Goal: Communication & Community: Participate in discussion

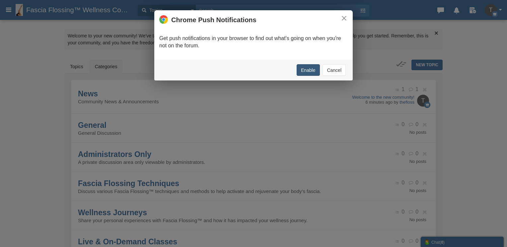
click at [312, 69] on button "Enable" at bounding box center [308, 70] width 23 height 12
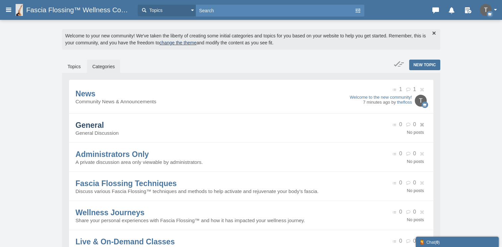
click at [102, 127] on span "General" at bounding box center [90, 125] width 29 height 9
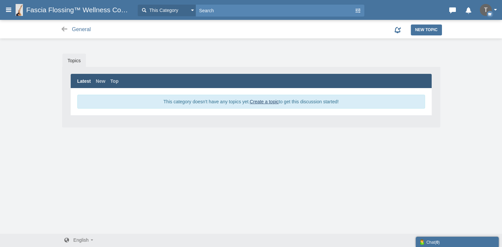
click at [492, 8] on button "button" at bounding box center [490, 10] width 21 height 12
